Goal: Task Accomplishment & Management: Manage account settings

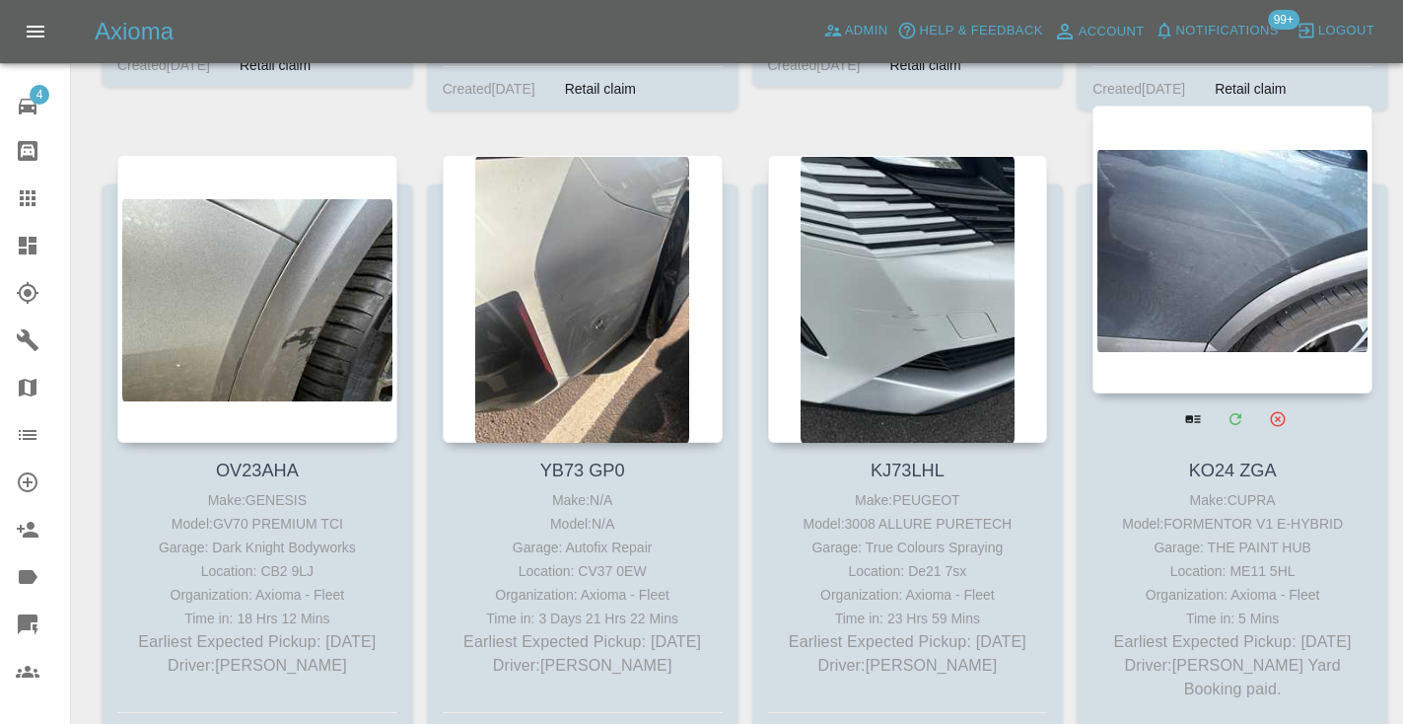
scroll to position [2226, 0]
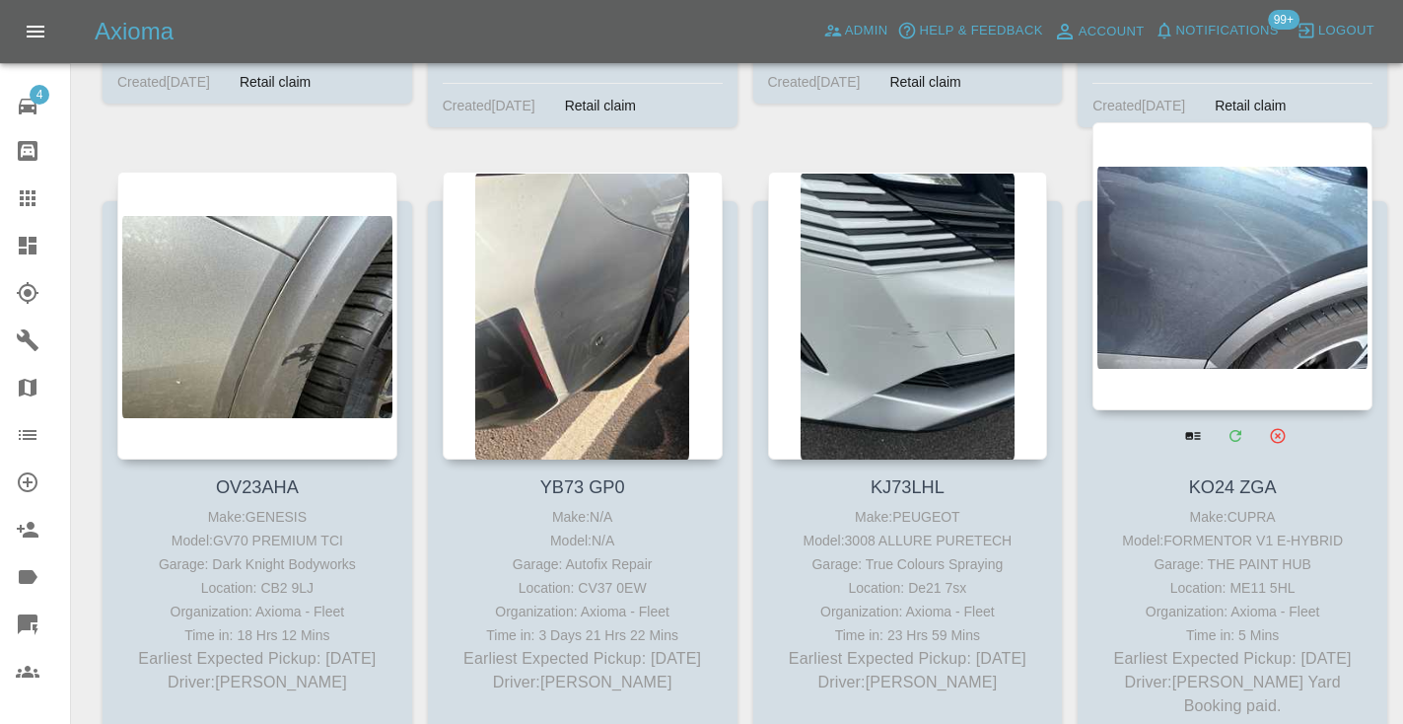
click at [1251, 243] on div at bounding box center [1232, 266] width 280 height 288
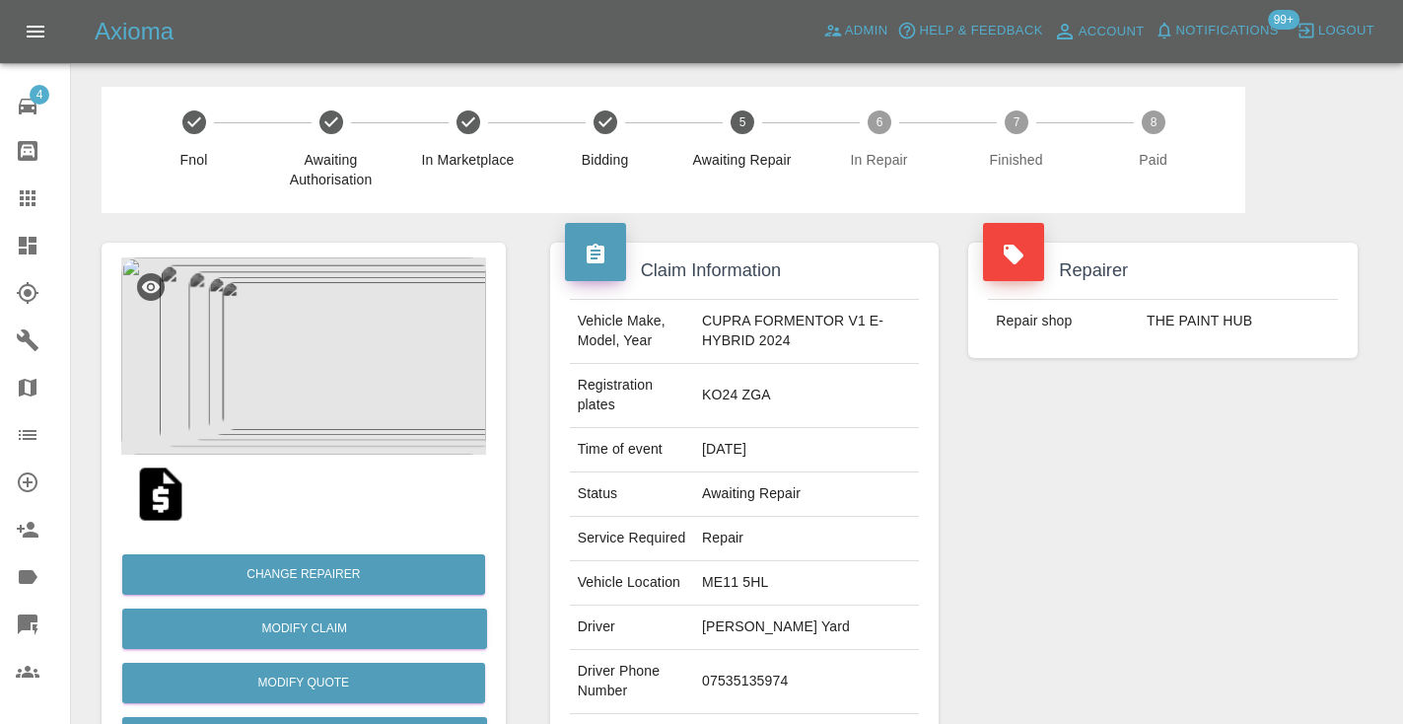
click at [753, 664] on td "07535135974" at bounding box center [806, 682] width 225 height 64
click at [1110, 479] on div "Repairer Repair shop THE PAINT HUB" at bounding box center [1162, 527] width 419 height 628
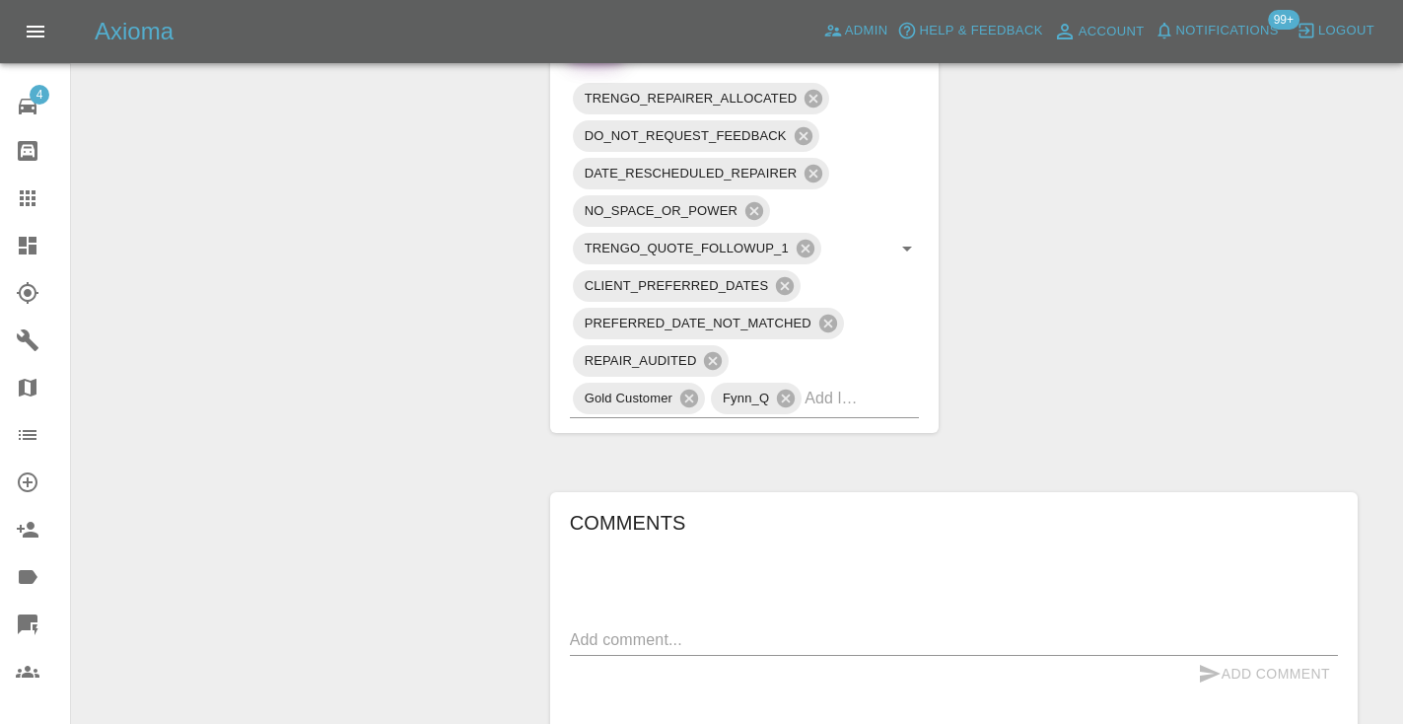
scroll to position [1288, 0]
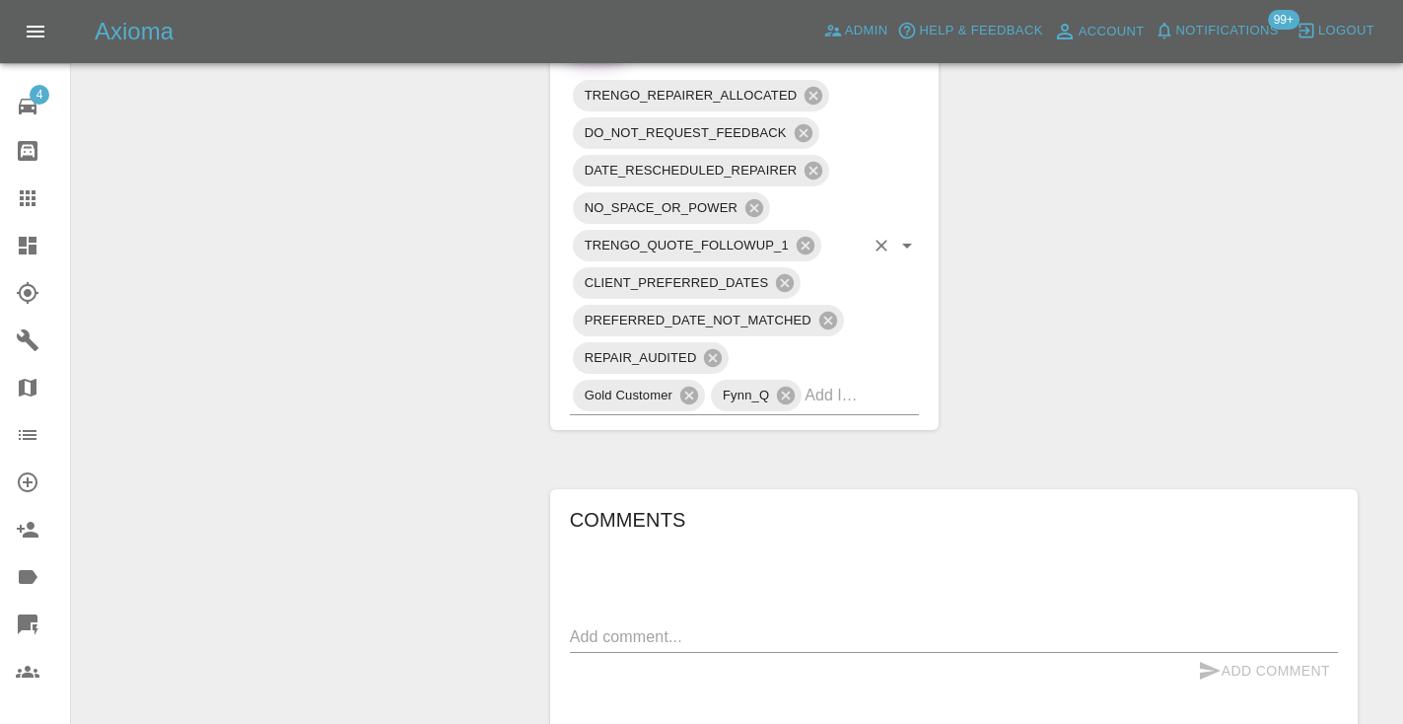
click at [819, 380] on input "text" at bounding box center [833, 395] width 59 height 31
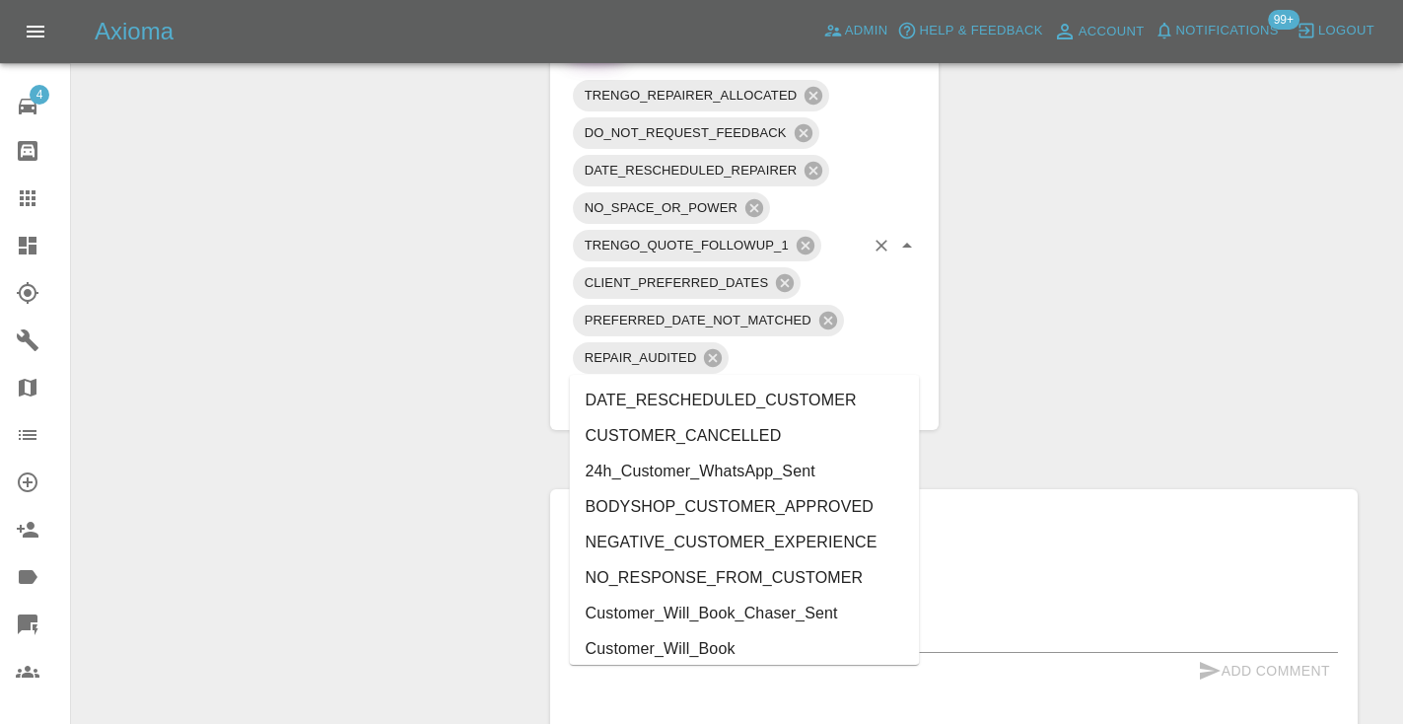
type input "cust"
click at [737, 653] on li "Customer_Will_Book" at bounding box center [745, 648] width 350 height 35
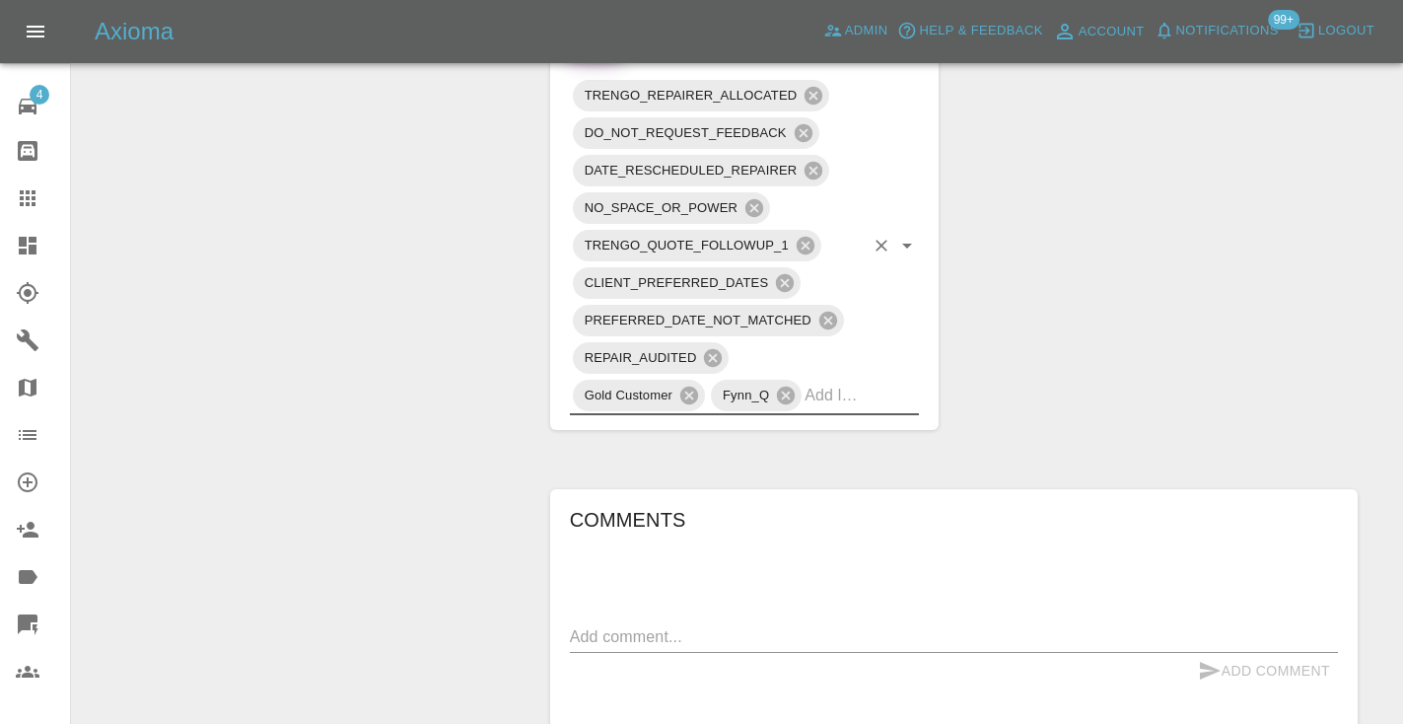
click at [403, 469] on div "Change Repairer Modify Claim Modify Quote Rollback Submit Payment Archive" at bounding box center [304, 231] width 434 height 2613
click at [29, 191] on icon at bounding box center [28, 198] width 16 height 16
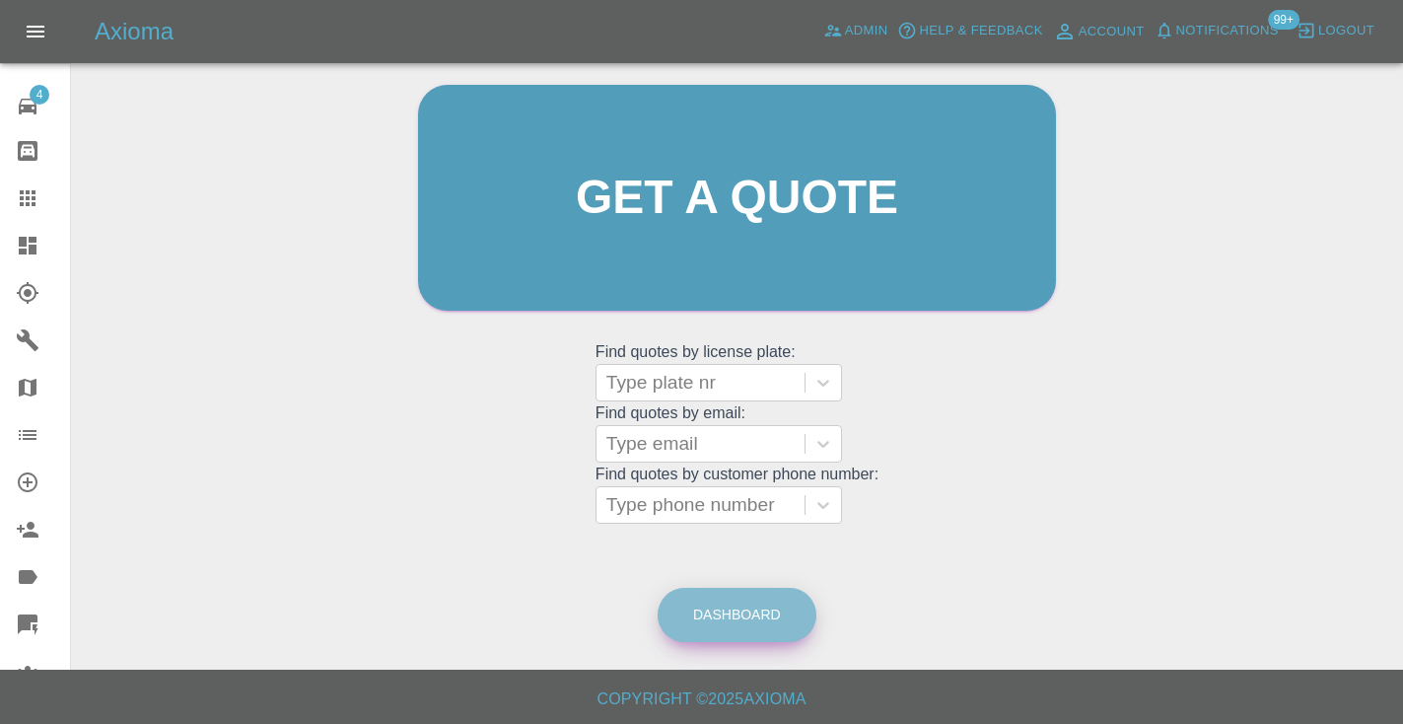
click at [749, 618] on link "Dashboard" at bounding box center [737, 615] width 159 height 54
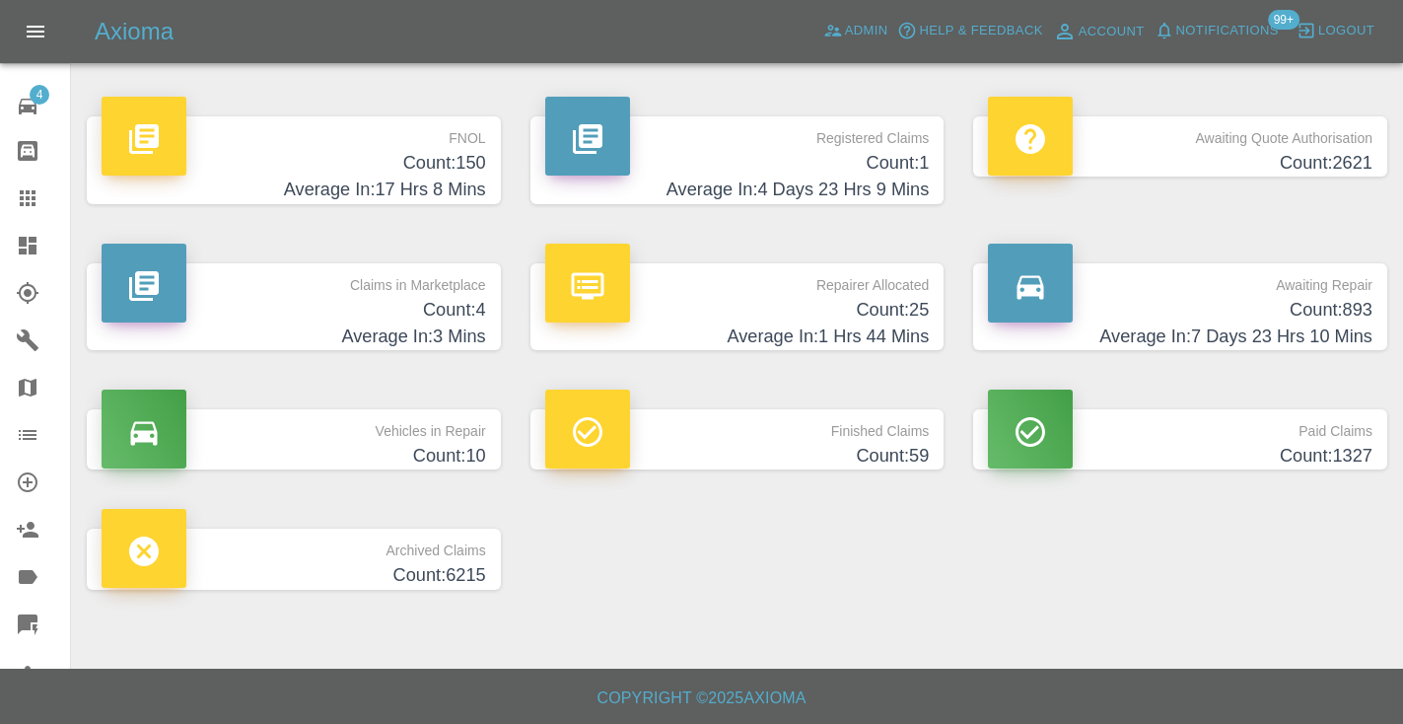
click at [1336, 315] on h4 "Count: 893" at bounding box center [1180, 310] width 384 height 27
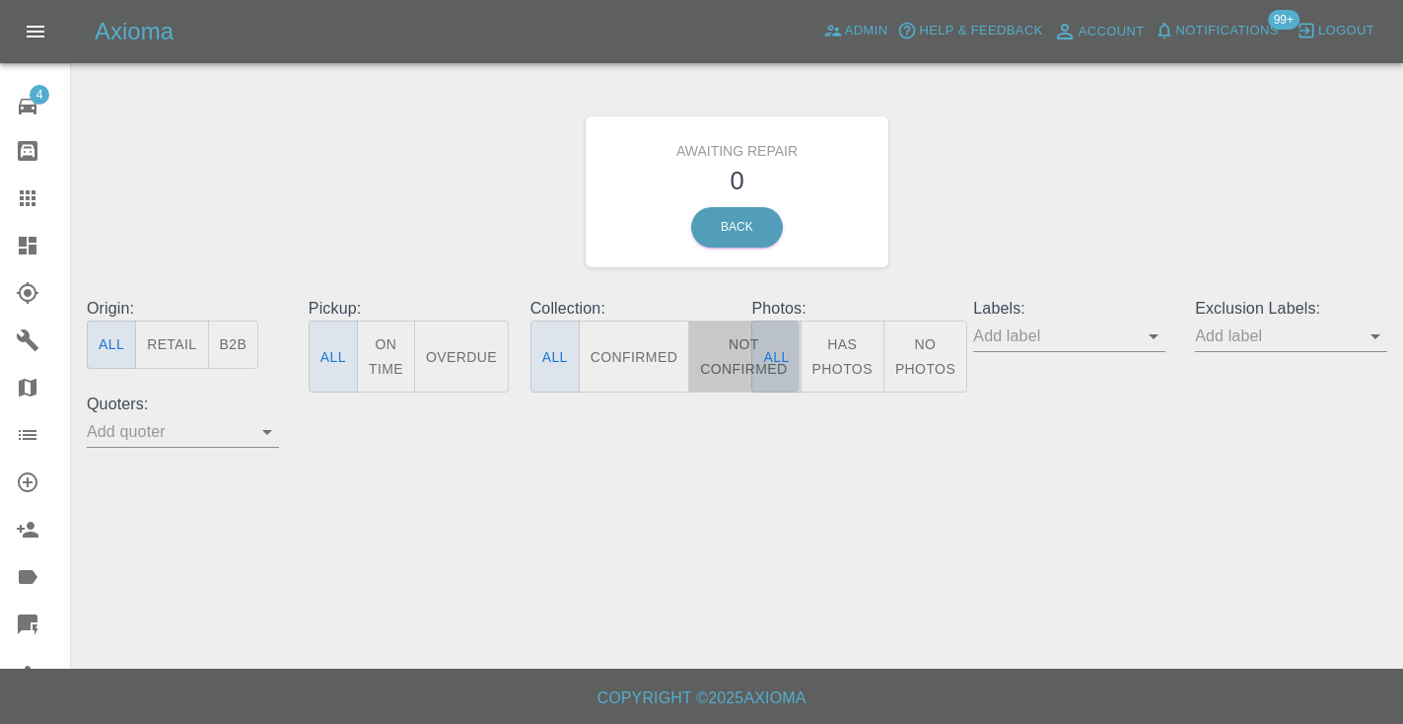
click at [731, 353] on button "Not Confirmed" at bounding box center [743, 356] width 110 height 72
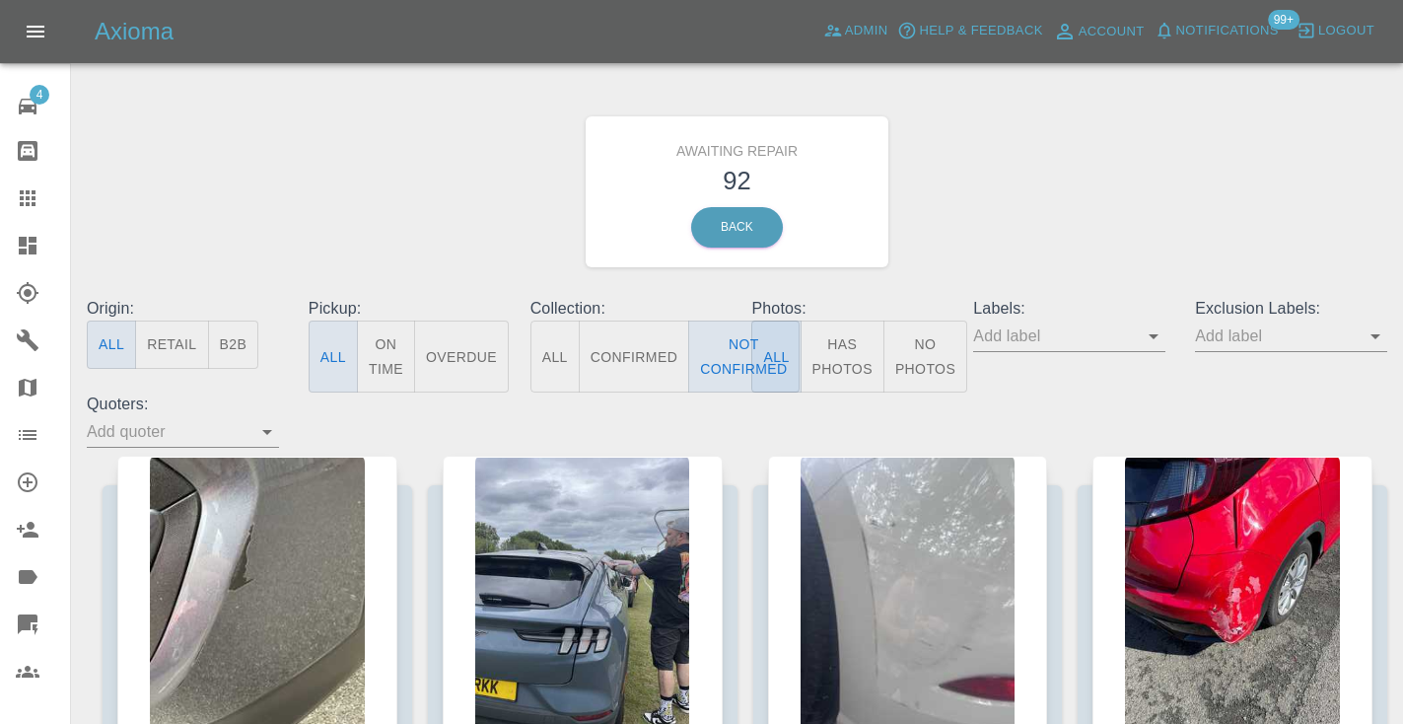
click at [969, 260] on div "Awaiting Repair 92 Back" at bounding box center [737, 192] width 1330 height 210
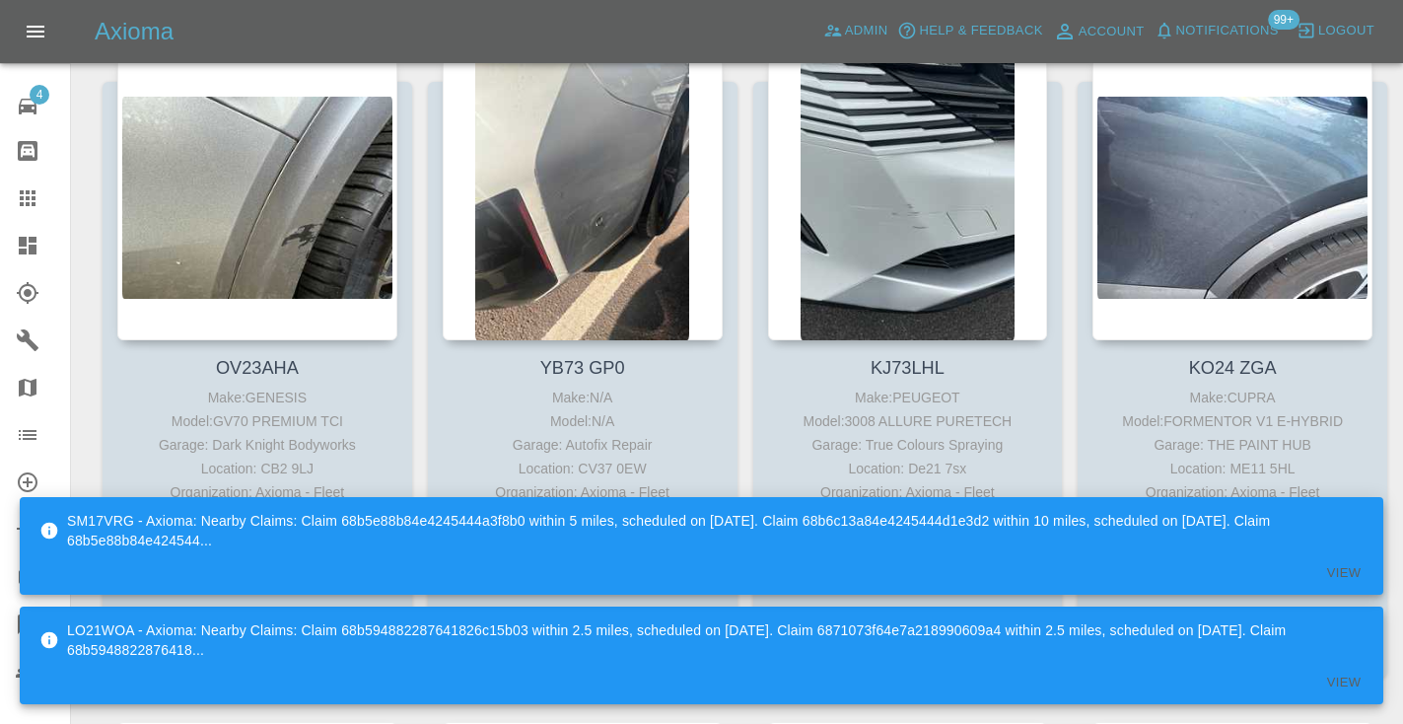
scroll to position [2403, 0]
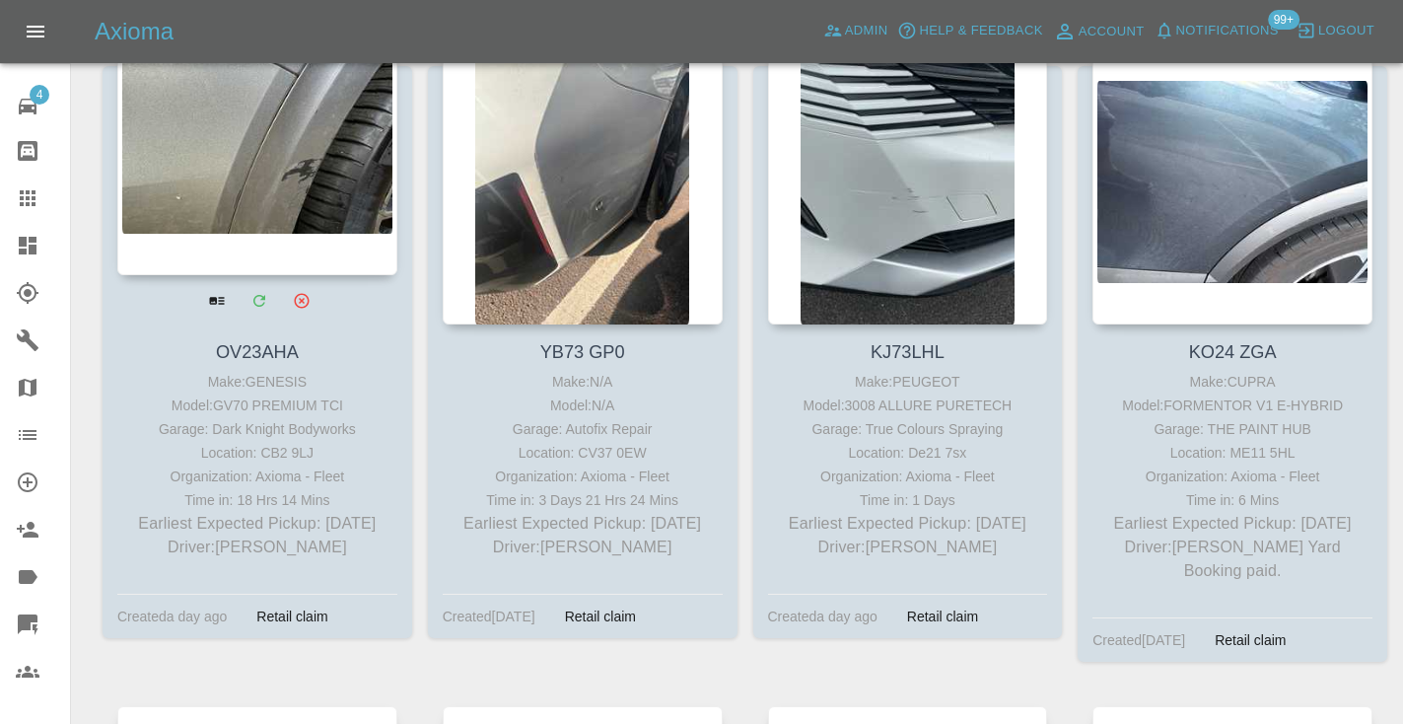
click at [305, 198] on div at bounding box center [257, 131] width 280 height 288
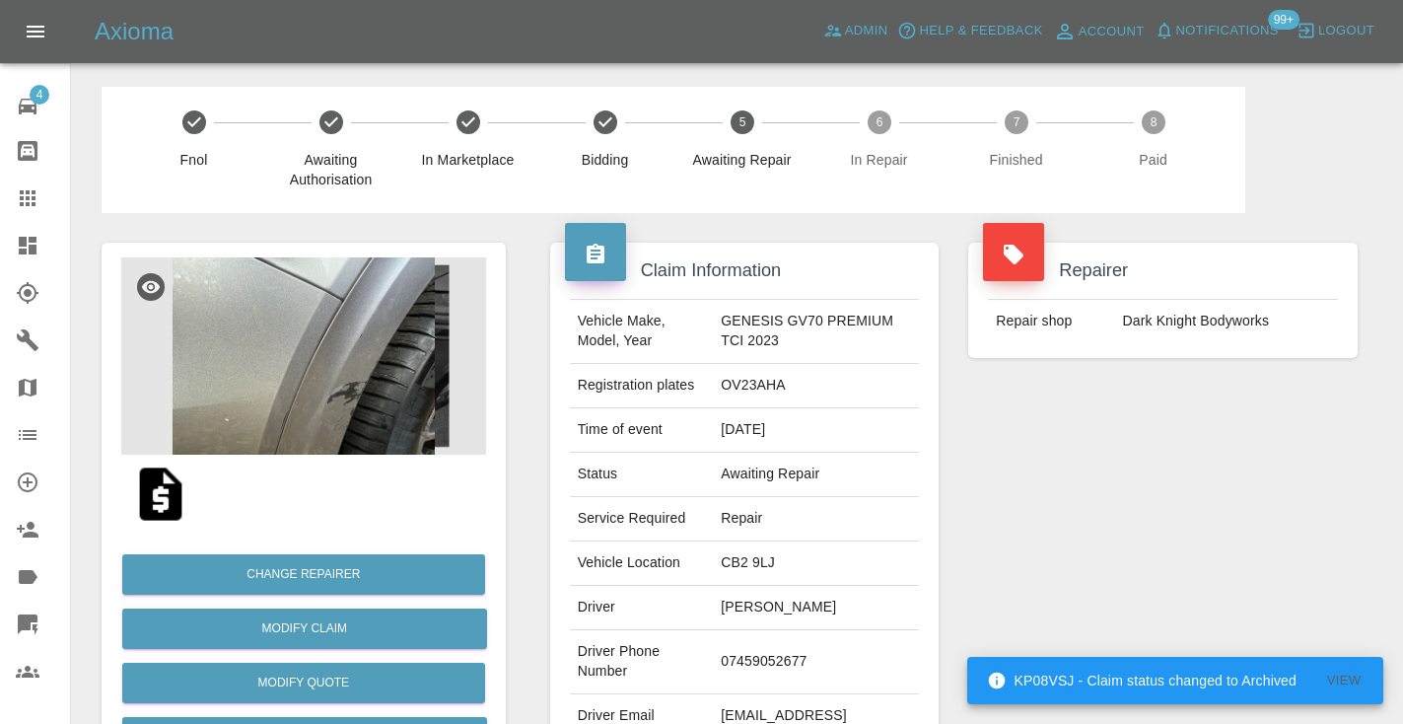
click at [773, 666] on td "07459052677" at bounding box center [816, 662] width 206 height 64
click at [1067, 500] on div "Repairer Repair shop Dark Knight Bodyworks" at bounding box center [1162, 507] width 419 height 589
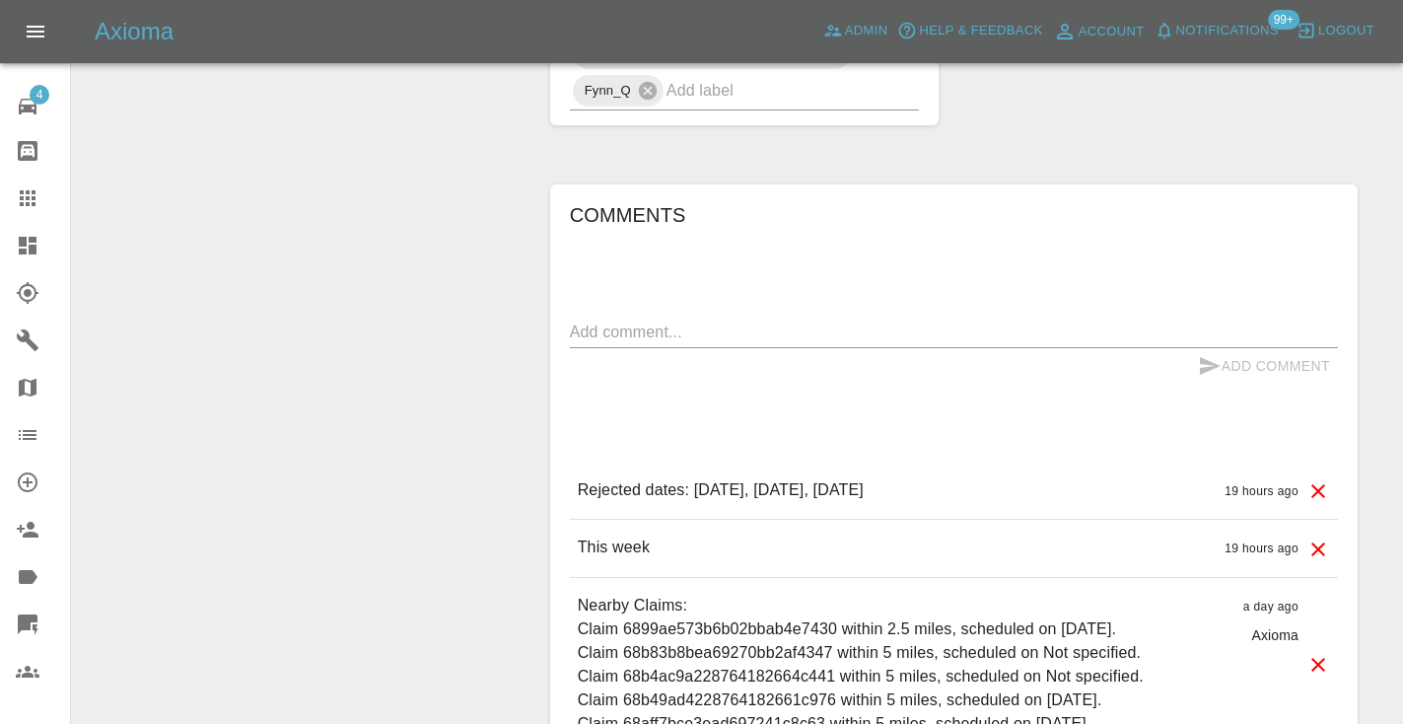
scroll to position [1307, 0]
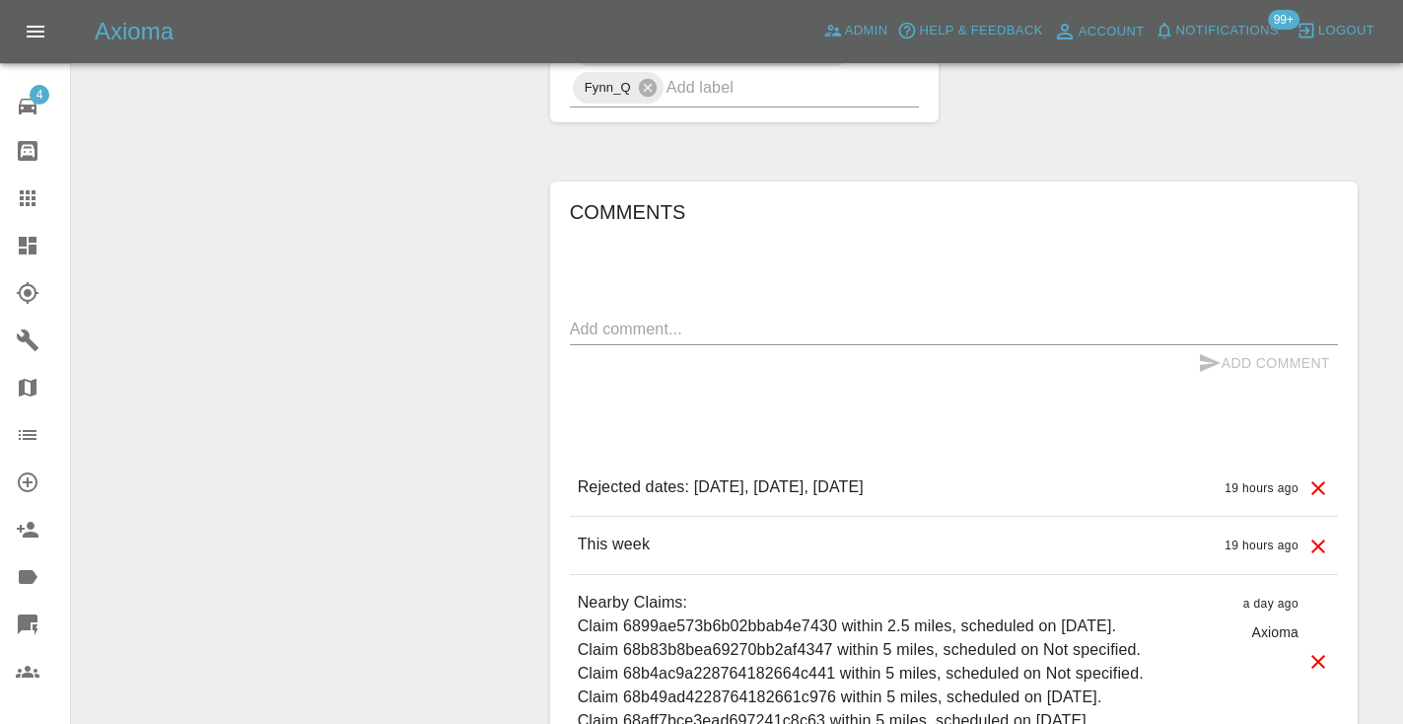
click at [607, 317] on textarea at bounding box center [954, 328] width 768 height 23
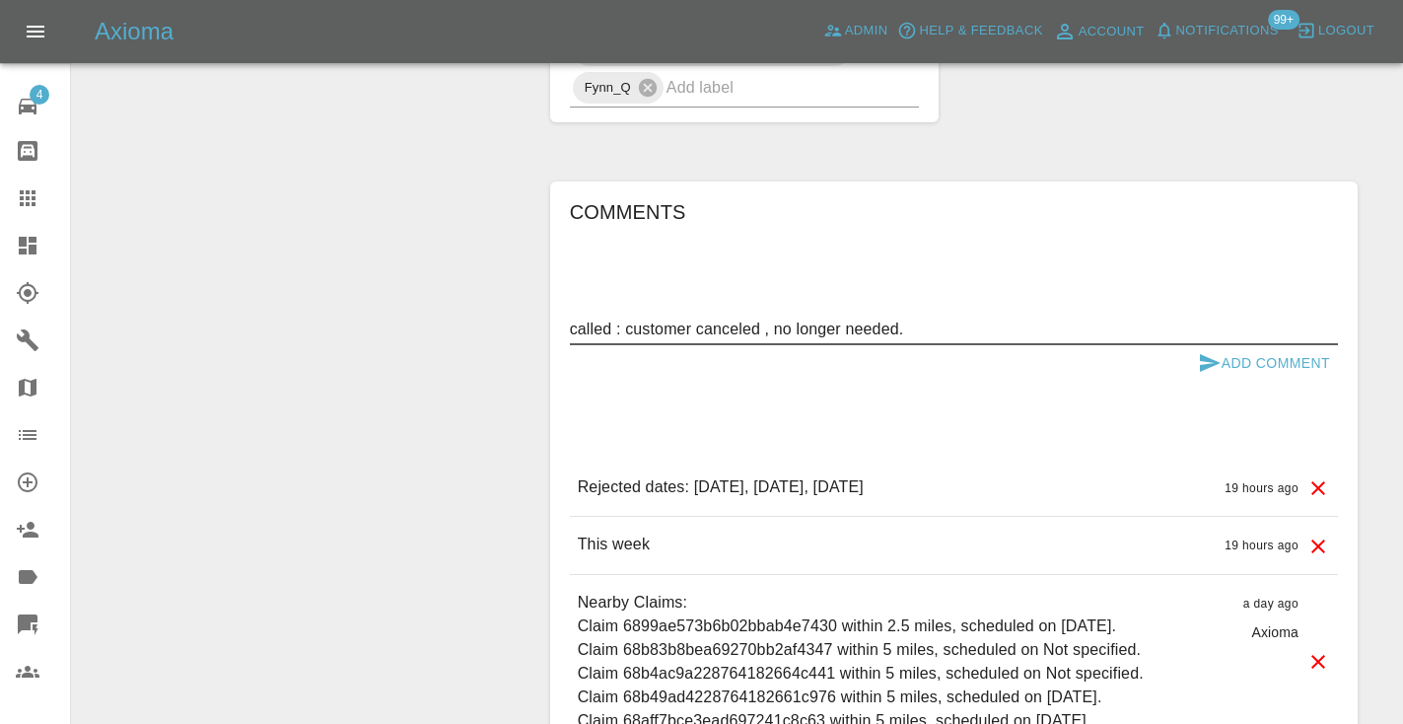
type textarea "called : customer canceled , no longer needed."
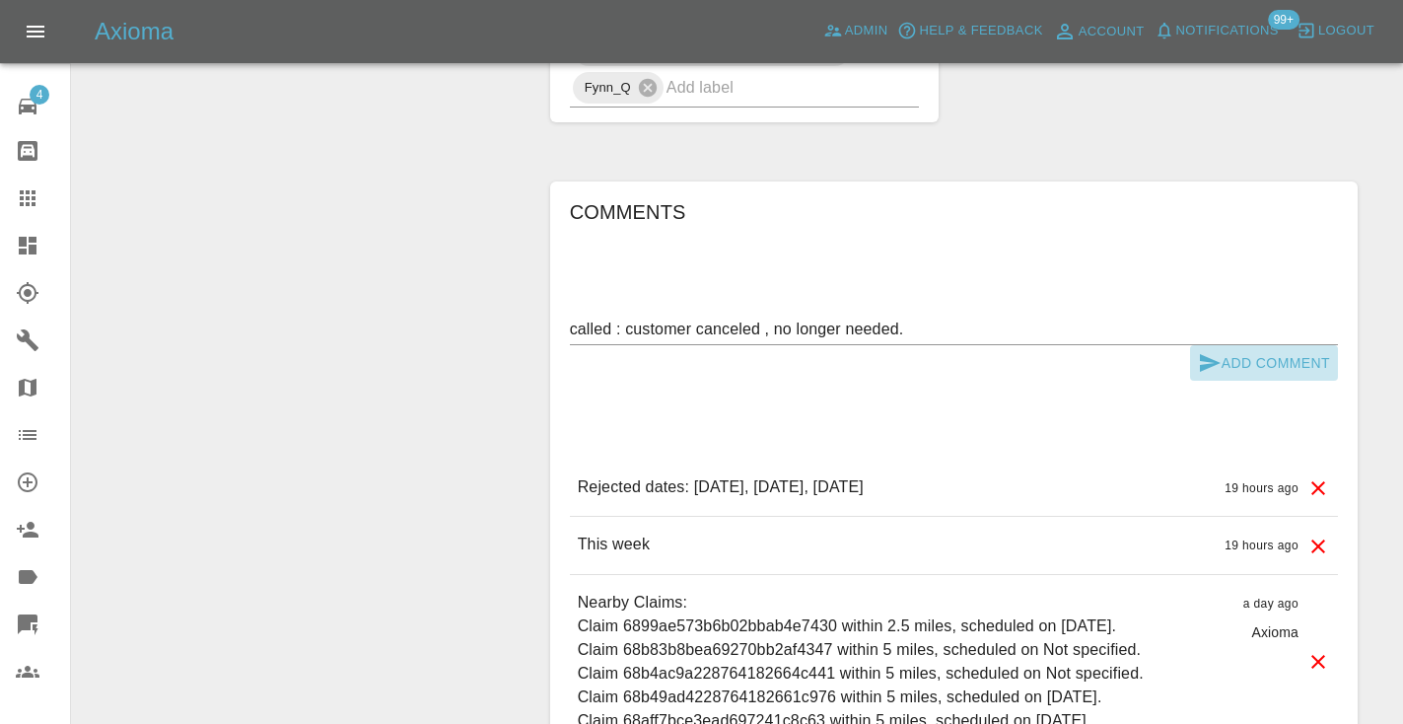
click at [1196, 345] on button "Add Comment" at bounding box center [1264, 363] width 148 height 36
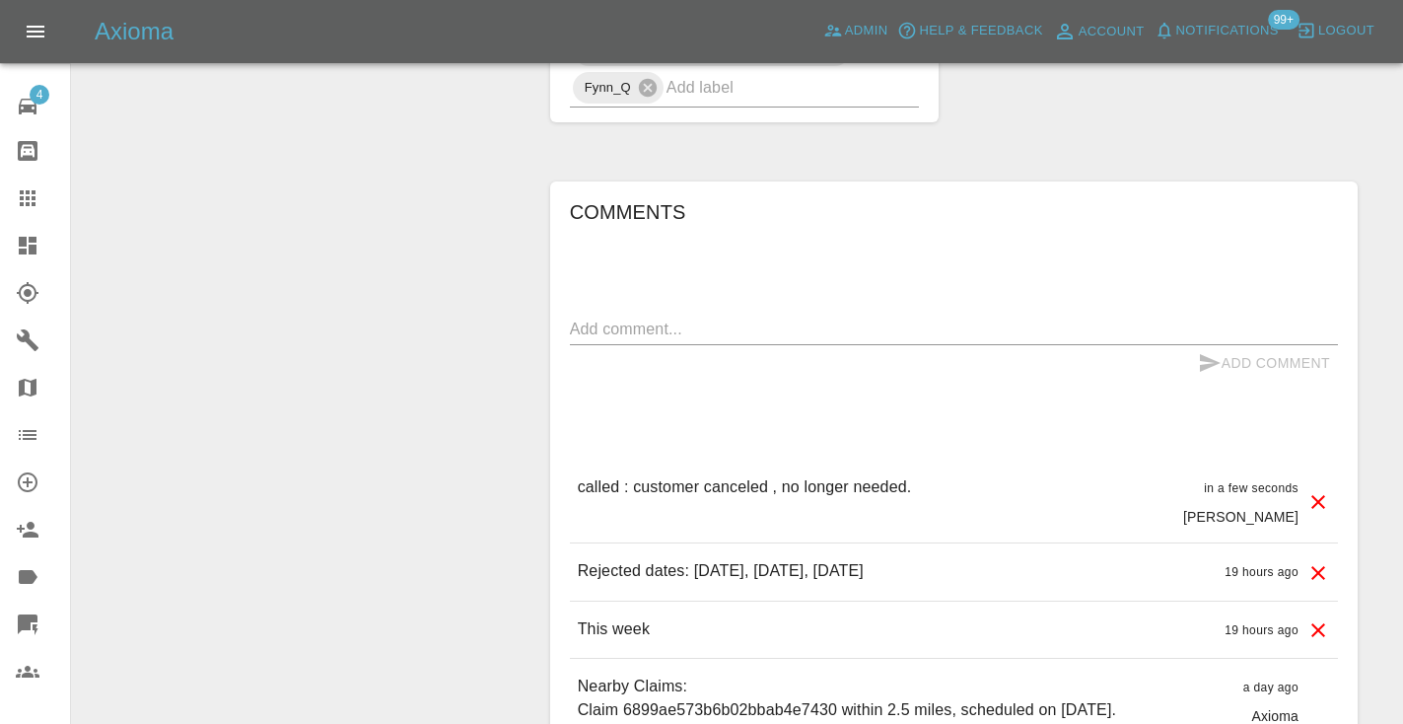
click at [18, 200] on icon at bounding box center [28, 198] width 24 height 24
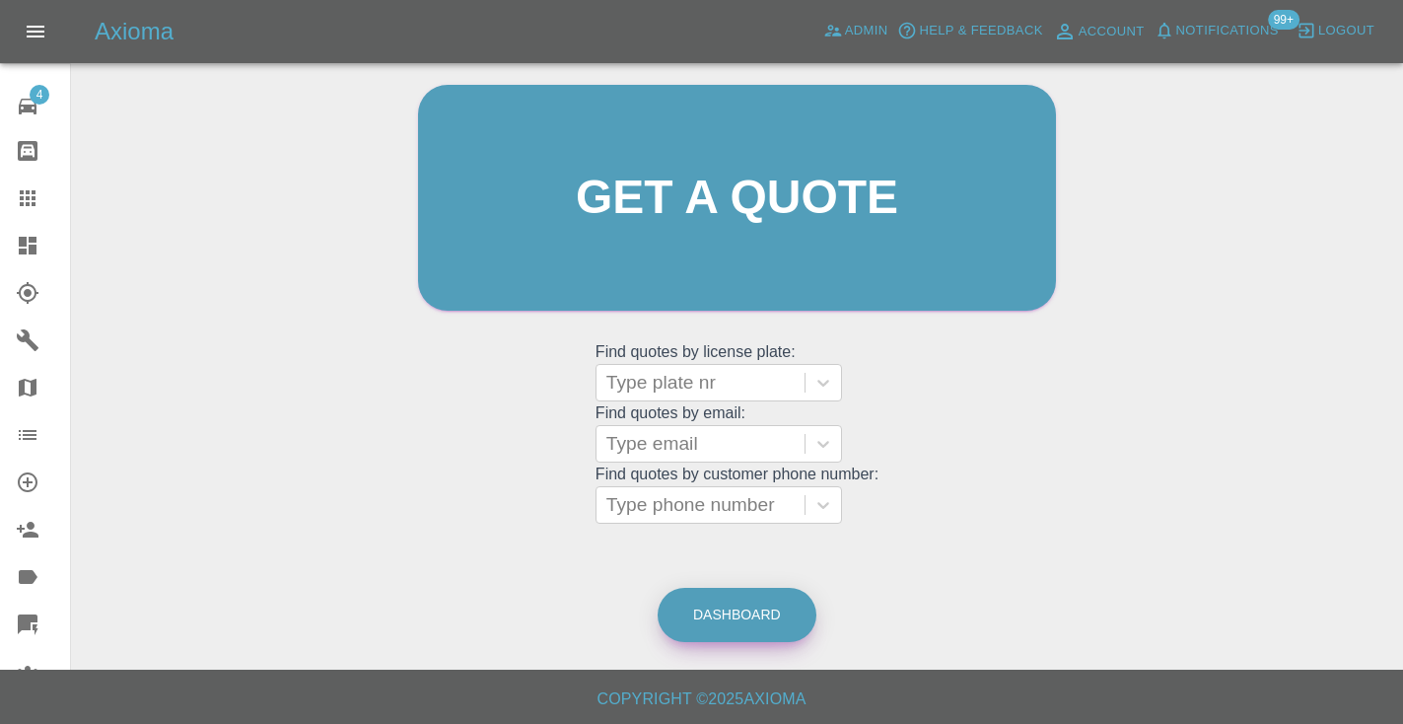
click at [732, 607] on link "Dashboard" at bounding box center [737, 615] width 159 height 54
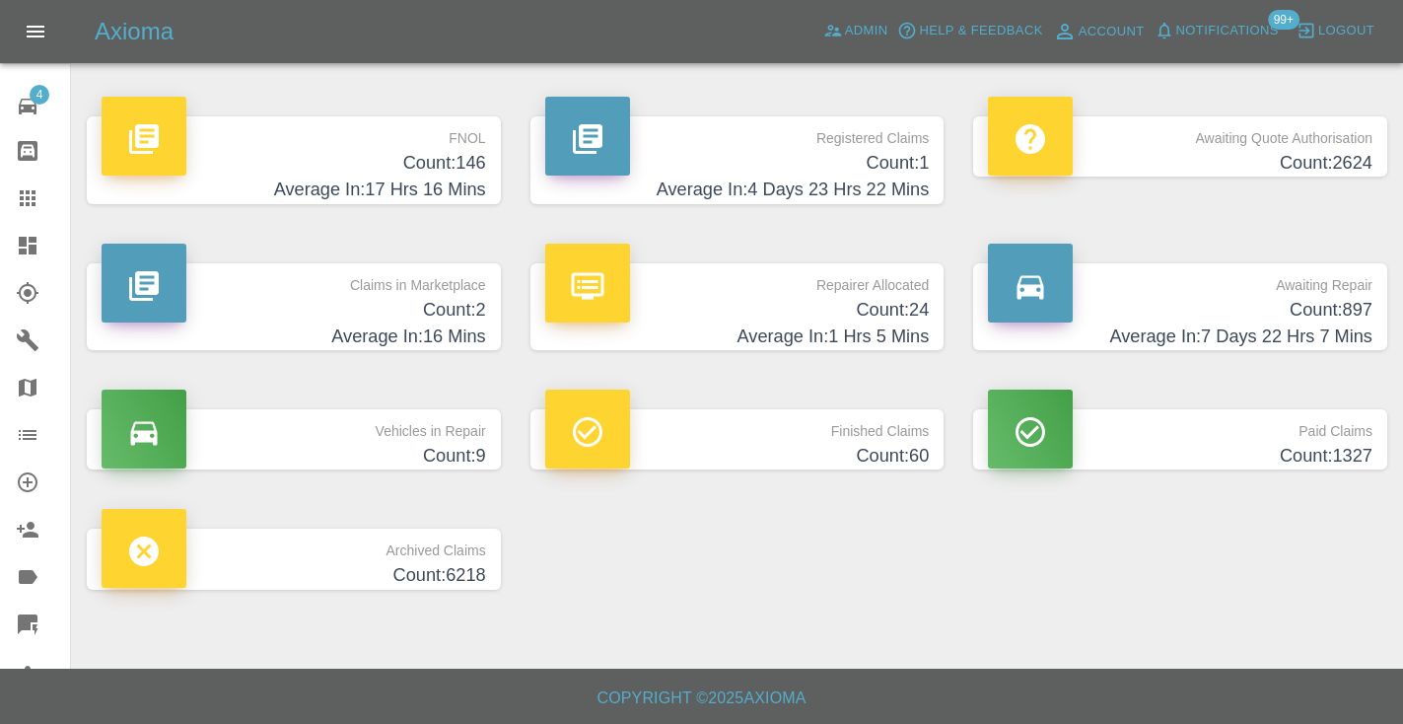
click at [1309, 313] on h4 "Count: 897" at bounding box center [1180, 310] width 384 height 27
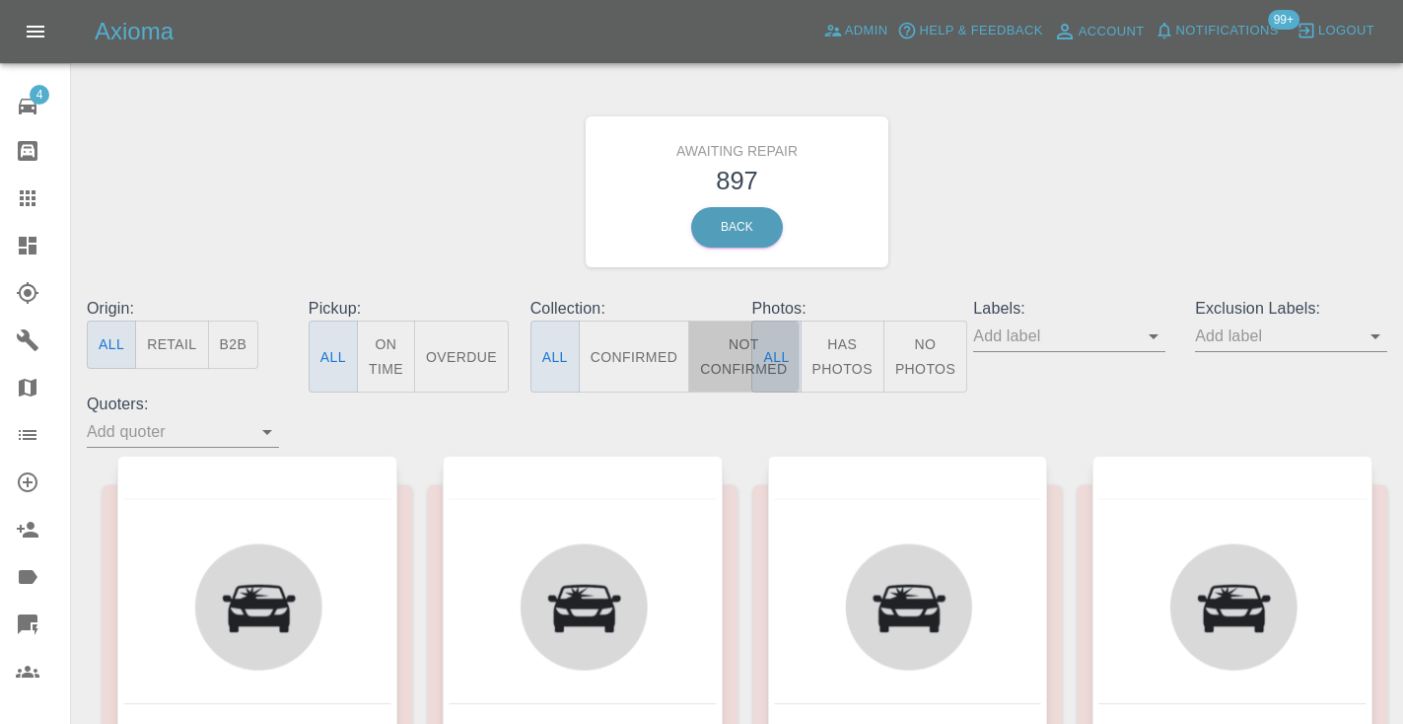
click at [726, 363] on button "Not Confirmed" at bounding box center [743, 356] width 110 height 72
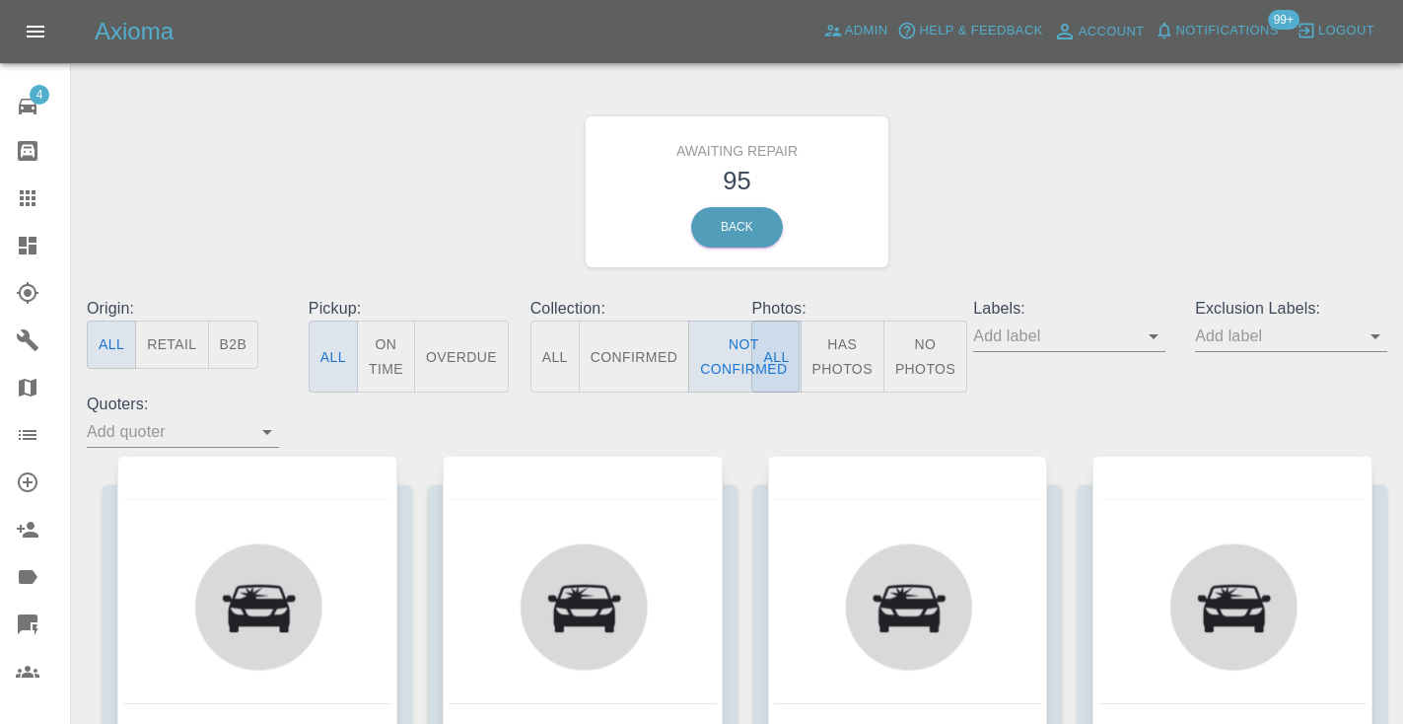
click at [1085, 198] on div "Awaiting Repair 95 Back" at bounding box center [737, 192] width 1330 height 210
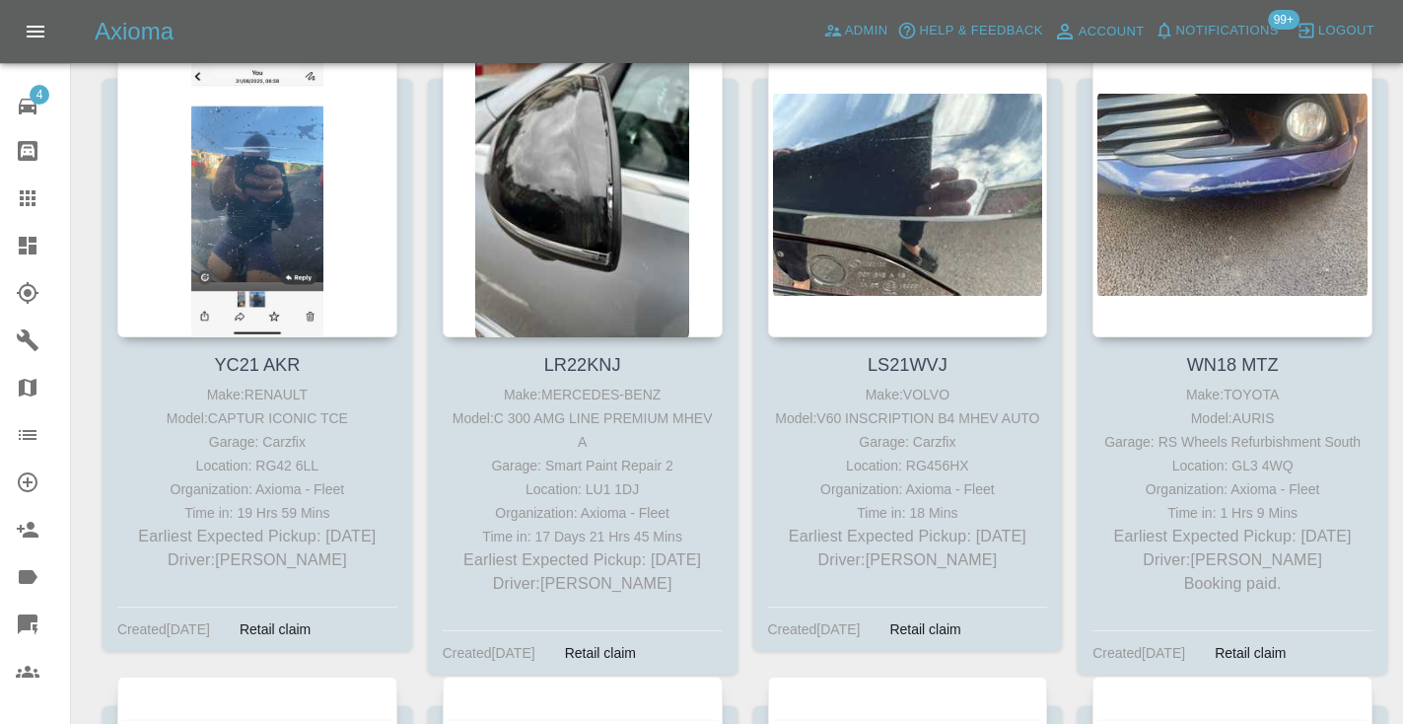
scroll to position [1696, 0]
